Goal: Task Accomplishment & Management: Manage account settings

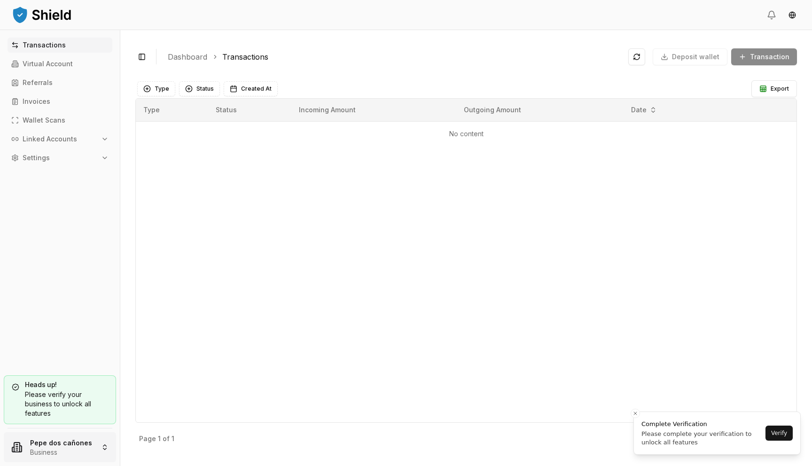
click at [43, 458] on html "Transactions Virtual Account Referrals Invoices Wallet Scans Linked Accounts Se…" at bounding box center [406, 233] width 812 height 466
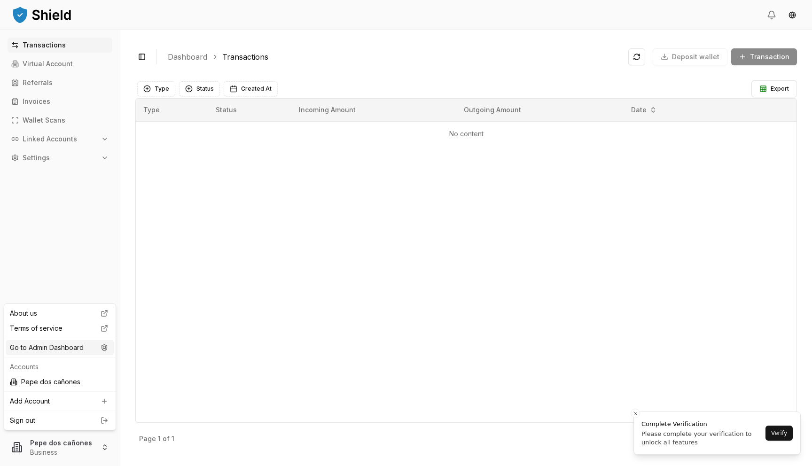
click at [94, 350] on div "Go to Admin Dashboard" at bounding box center [60, 347] width 108 height 15
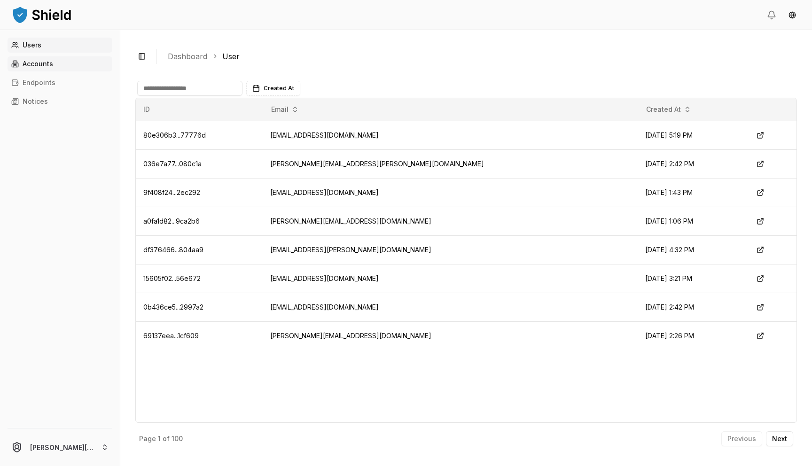
click at [86, 64] on link "Accounts" at bounding box center [60, 63] width 105 height 15
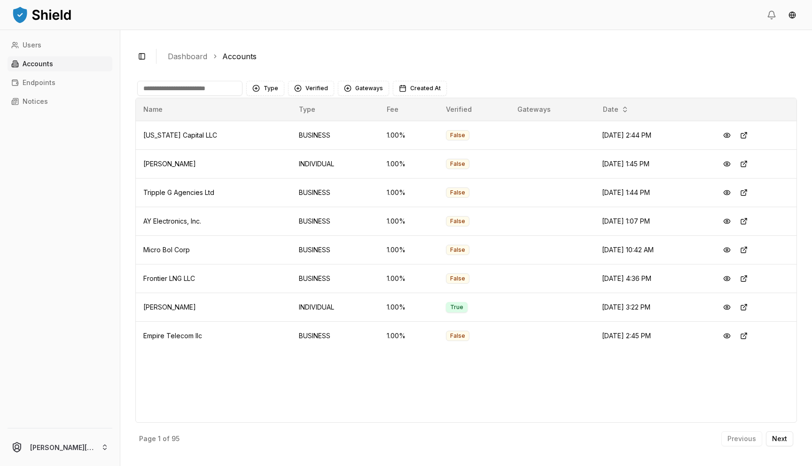
click at [221, 88] on input at bounding box center [189, 88] width 105 height 15
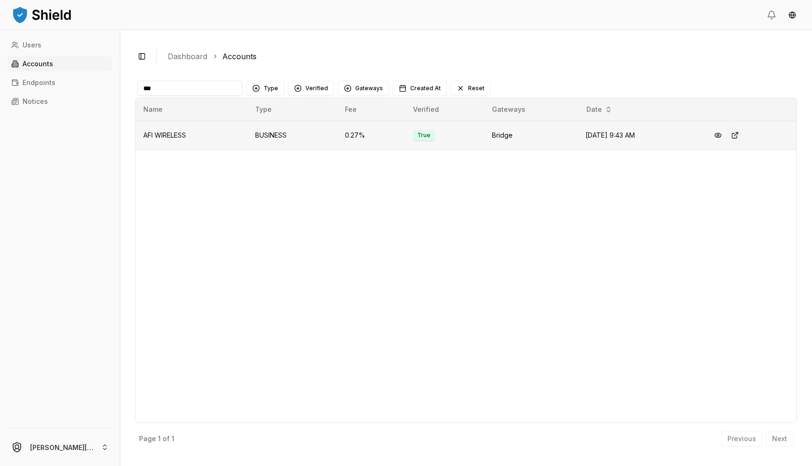
type input "***"
click at [735, 135] on button at bounding box center [734, 135] width 17 height 17
click at [720, 140] on button at bounding box center [717, 135] width 17 height 17
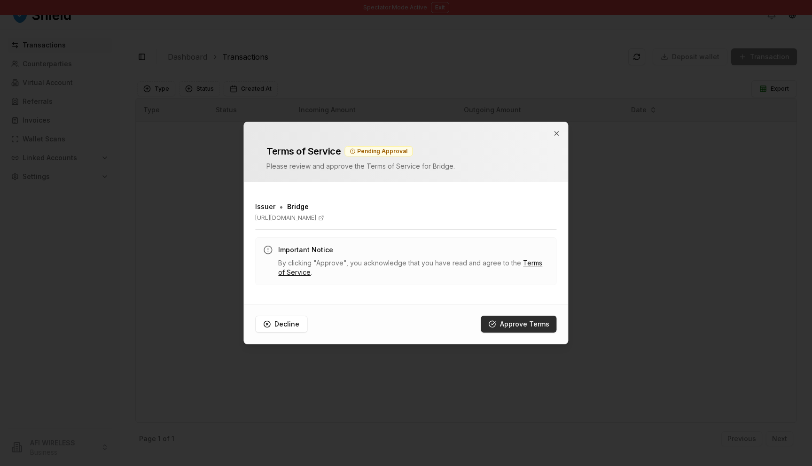
click at [531, 329] on button "Approve Terms" at bounding box center [519, 324] width 76 height 17
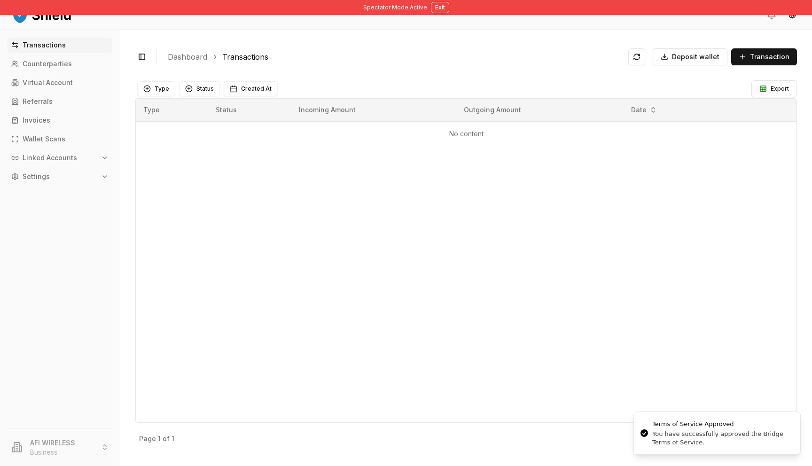
click at [82, 165] on button "Linked Accounts" at bounding box center [60, 157] width 105 height 15
click at [73, 188] on link "Bank Accounts" at bounding box center [61, 190] width 82 height 15
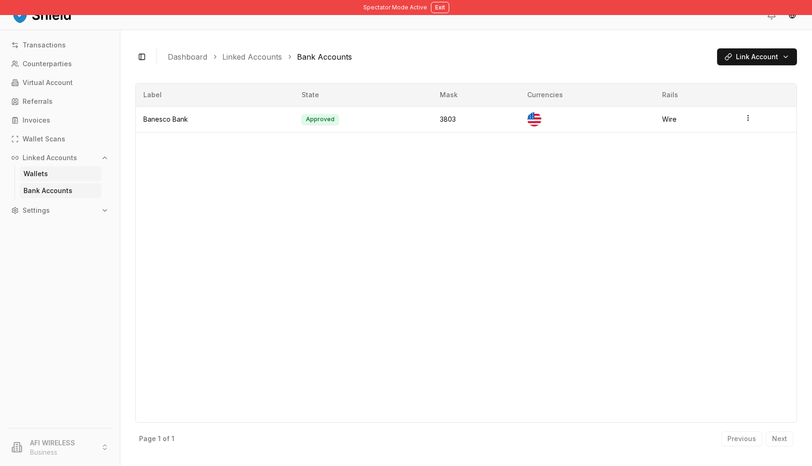
click at [55, 175] on link "Wallets" at bounding box center [61, 173] width 82 height 15
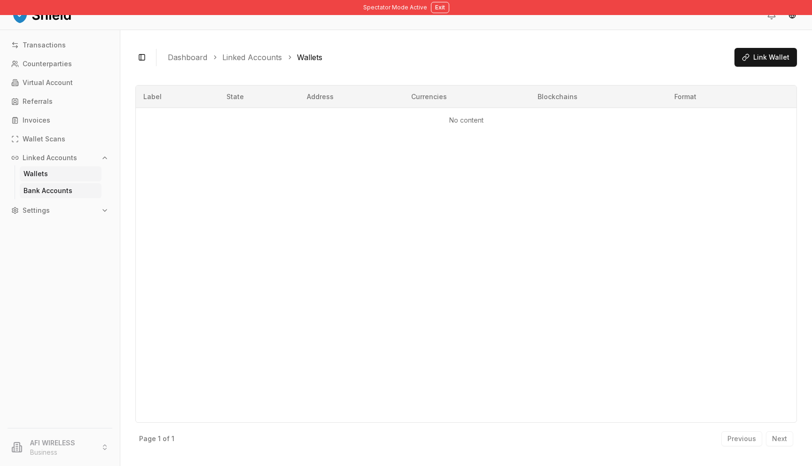
click at [61, 187] on p "Bank Accounts" at bounding box center [47, 190] width 49 height 7
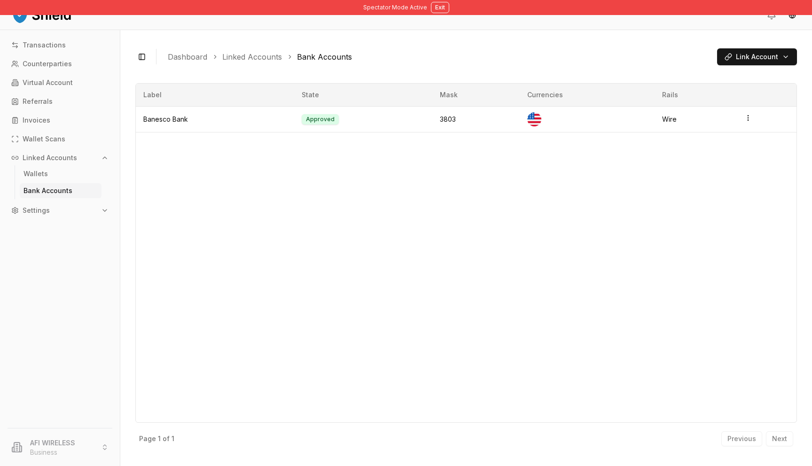
click at [71, 156] on p "Linked Accounts" at bounding box center [50, 158] width 55 height 7
click at [68, 117] on link "Invoices" at bounding box center [60, 120] width 105 height 15
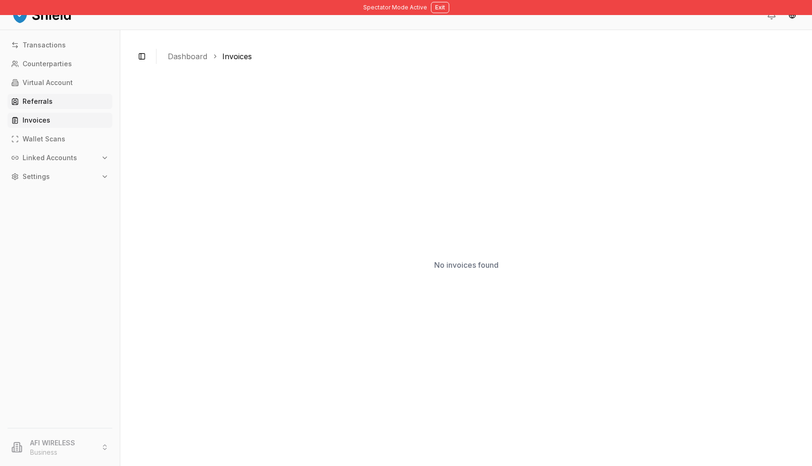
click at [62, 105] on link "Referrals" at bounding box center [60, 101] width 105 height 15
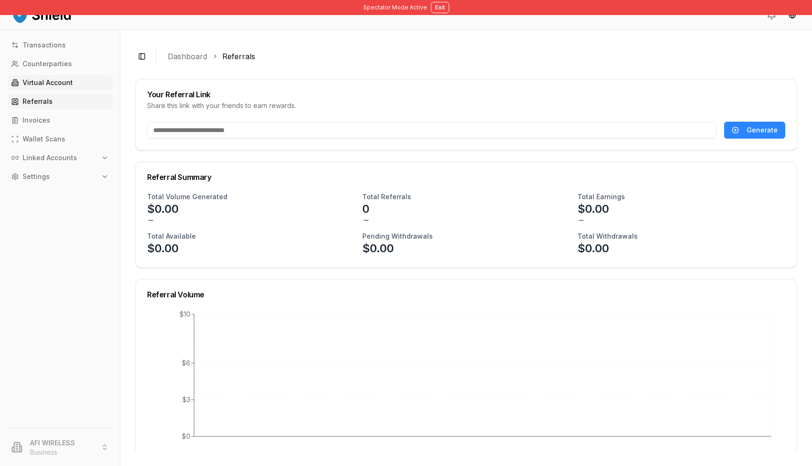
click at [65, 86] on p "Virtual Account" at bounding box center [48, 82] width 50 height 7
click at [47, 65] on p "Counterparties" at bounding box center [47, 64] width 49 height 7
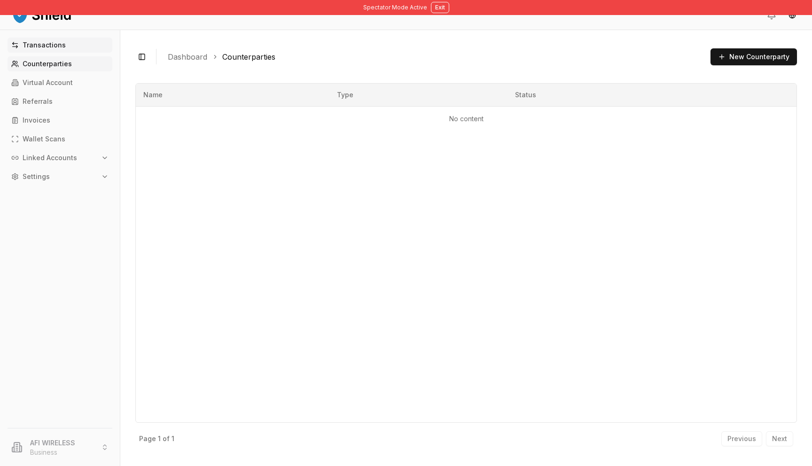
click at [42, 46] on p "Transactions" at bounding box center [44, 45] width 43 height 7
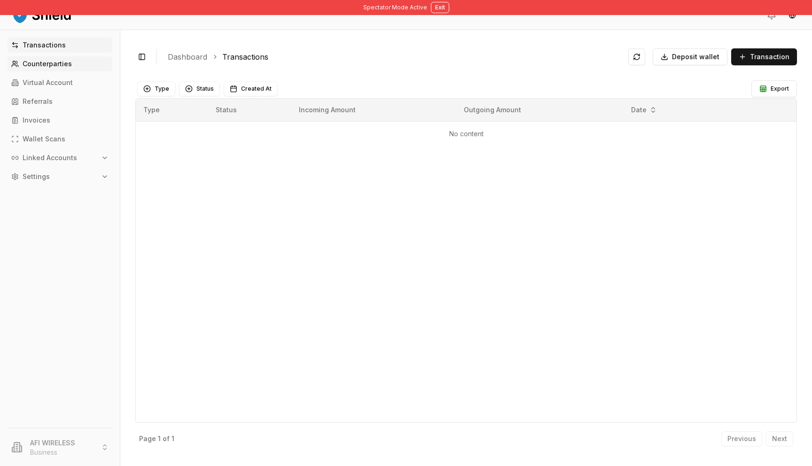
click at [42, 64] on p "Counterparties" at bounding box center [47, 64] width 49 height 7
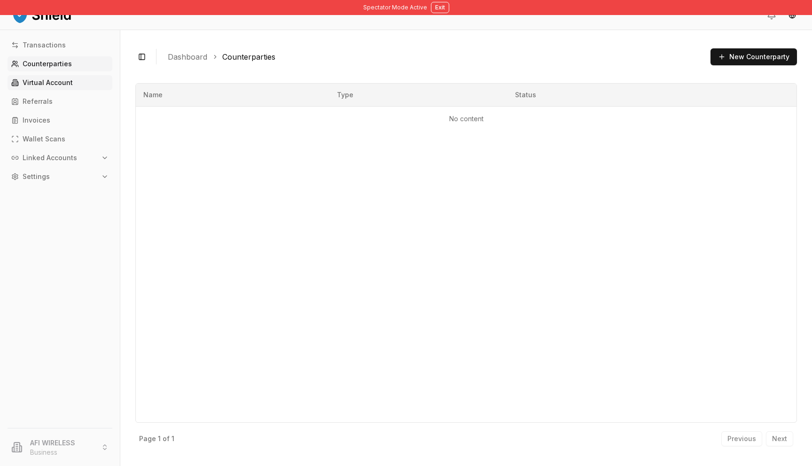
click at [42, 81] on p "Virtual Account" at bounding box center [48, 82] width 50 height 7
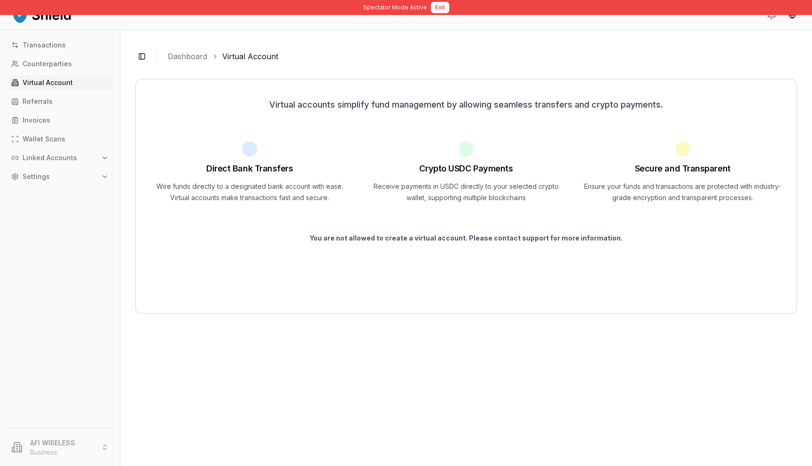
click at [435, 11] on button "Exit" at bounding box center [440, 7] width 18 height 11
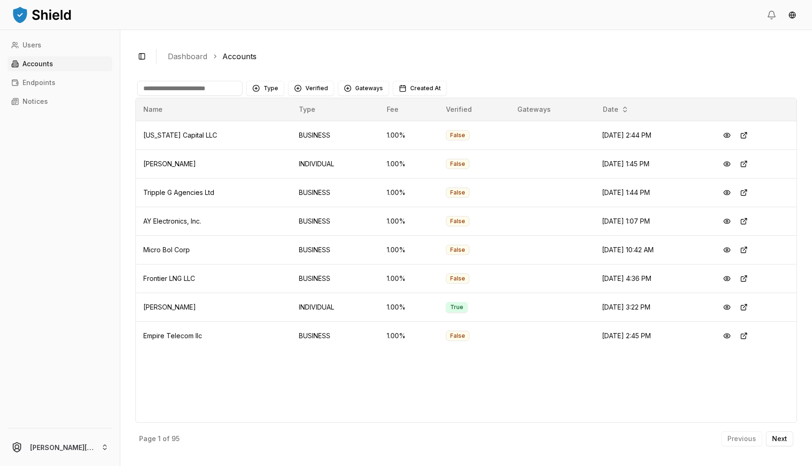
click at [211, 88] on input at bounding box center [189, 88] width 105 height 15
click at [322, 89] on button "Verified" at bounding box center [311, 88] width 46 height 15
click at [315, 129] on span "VERIFIED" at bounding box center [318, 126] width 28 height 9
click at [264, 89] on button "Type" at bounding box center [265, 88] width 38 height 15
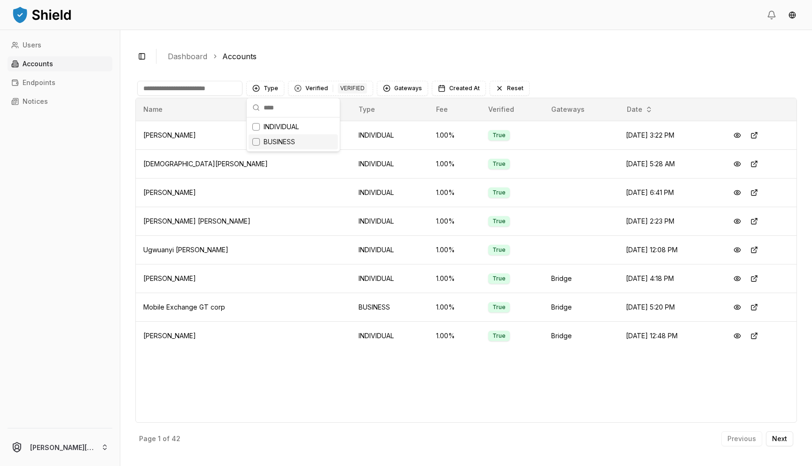
click at [256, 145] on div "Suggestions" at bounding box center [256, 142] width 8 height 8
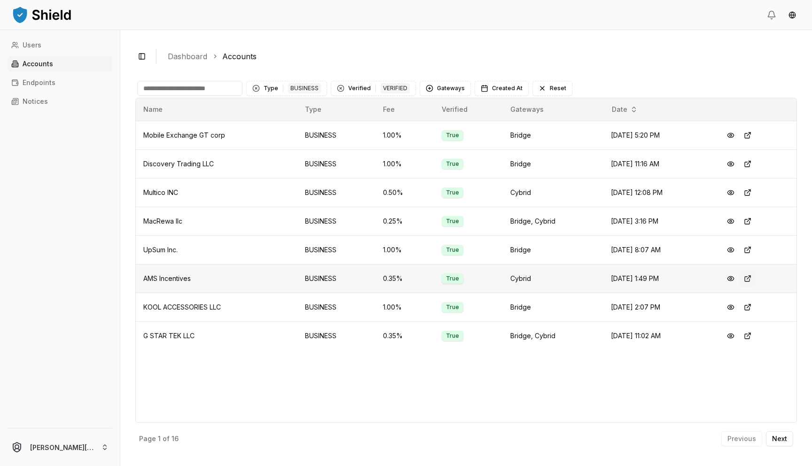
click at [751, 277] on button at bounding box center [747, 278] width 17 height 17
click at [737, 219] on button at bounding box center [730, 221] width 17 height 17
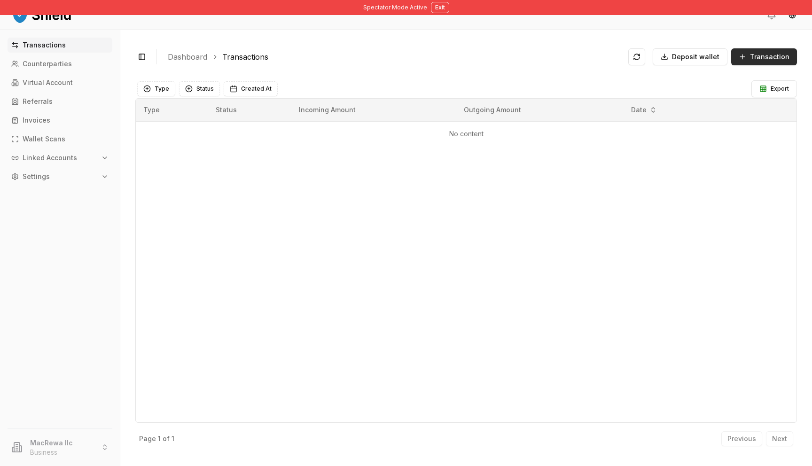
click at [764, 57] on span "Transaction" at bounding box center [769, 56] width 39 height 9
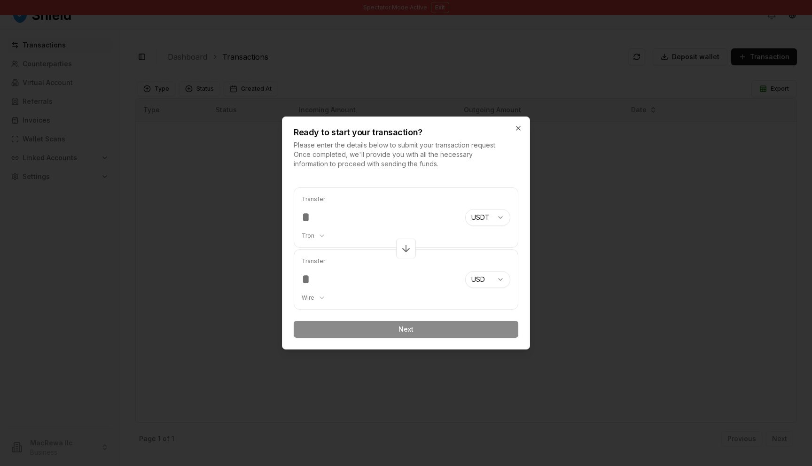
click at [380, 212] on input "number" at bounding box center [380, 217] width 156 height 17
type input "*"
click at [481, 215] on body "Spectator Mode Active Exit Transactions Counterparties Virtual Account Referral…" at bounding box center [406, 233] width 812 height 466
select select "***"
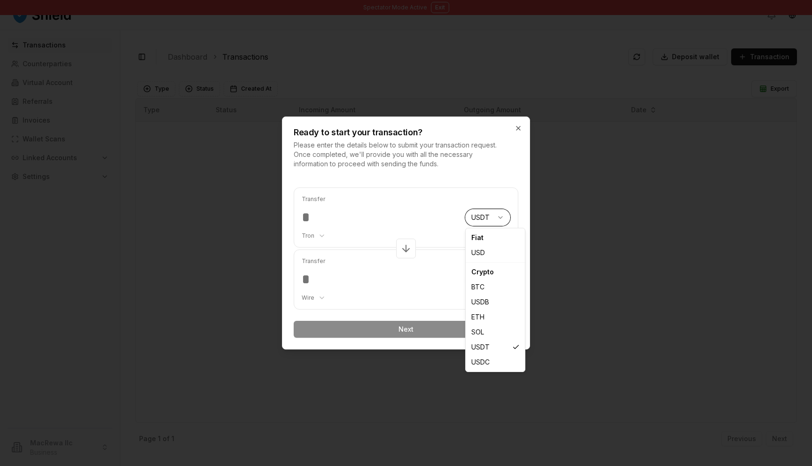
select select "****"
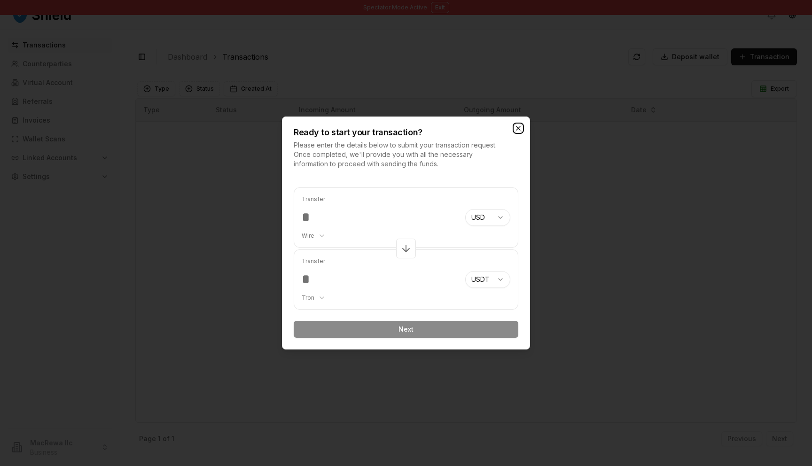
click at [518, 130] on icon "button" at bounding box center [518, 129] width 8 height 8
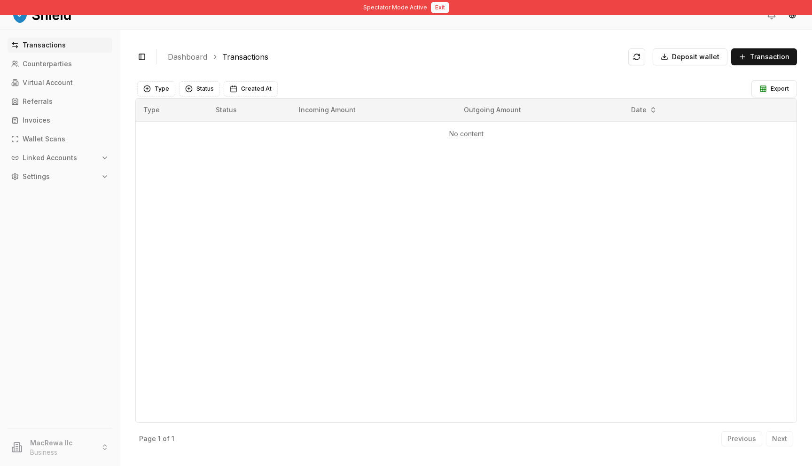
click at [439, 10] on button "Exit" at bounding box center [440, 7] width 18 height 11
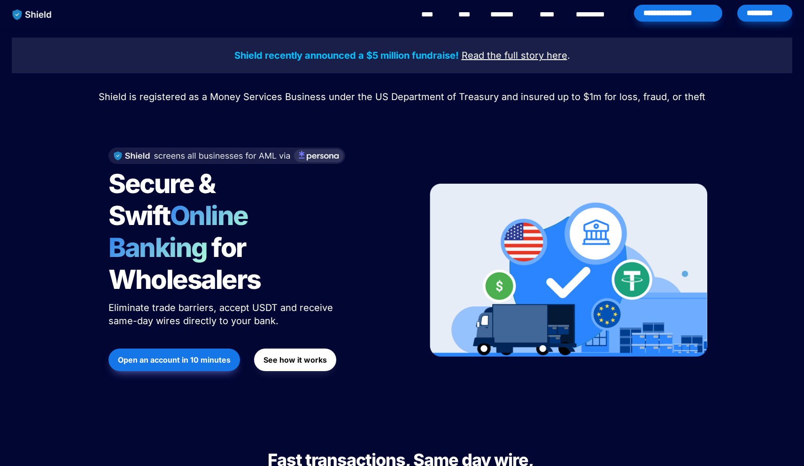
click at [760, 21] on div "*********" at bounding box center [765, 13] width 55 height 17
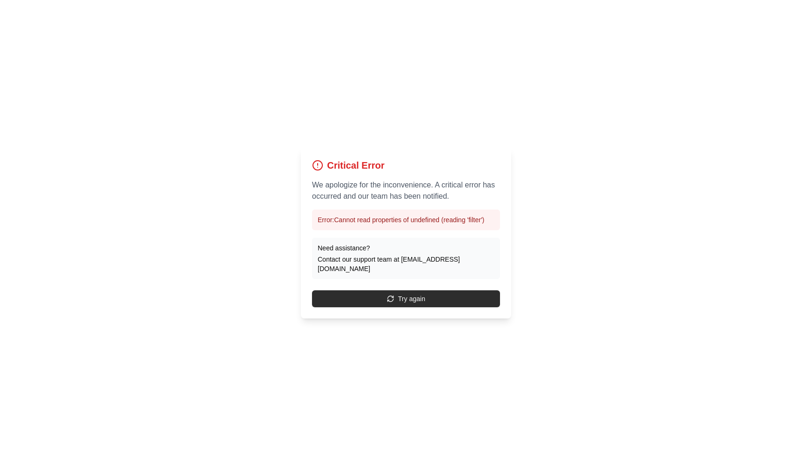
click at [476, 299] on button "Try again" at bounding box center [406, 298] width 188 height 17
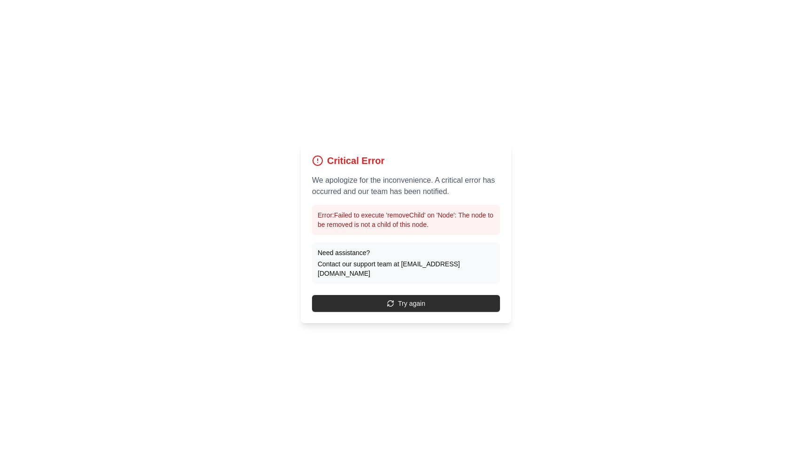
click at [464, 301] on button "Try again" at bounding box center [406, 303] width 188 height 17
click at [423, 298] on button "Try again" at bounding box center [406, 303] width 188 height 17
